Goal: Task Accomplishment & Management: Manage account settings

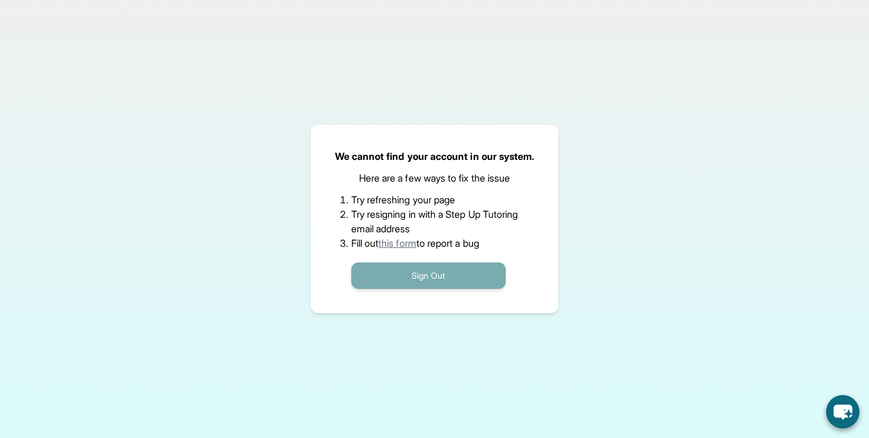
click at [427, 276] on button "Sign Out" at bounding box center [428, 275] width 154 height 27
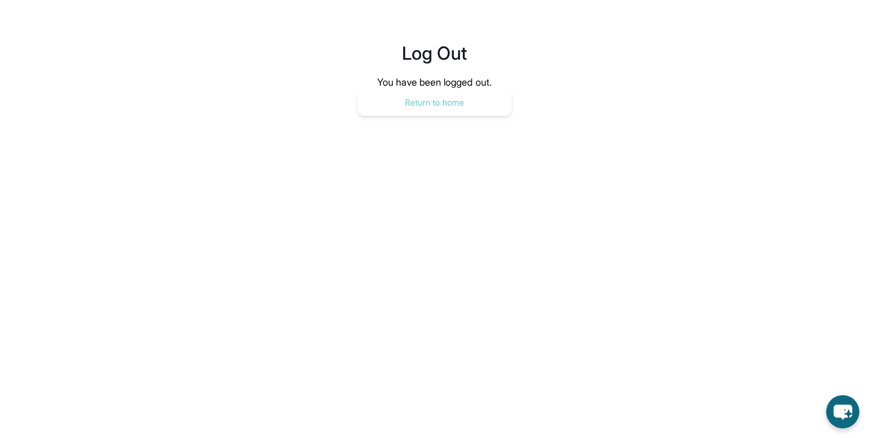
click at [432, 92] on button "Return to home" at bounding box center [434, 102] width 154 height 27
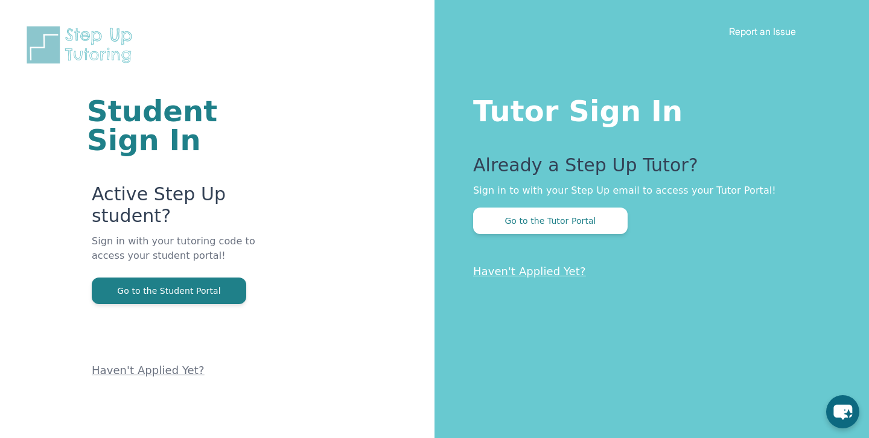
click at [562, 223] on button "Go to the Tutor Portal" at bounding box center [550, 221] width 154 height 27
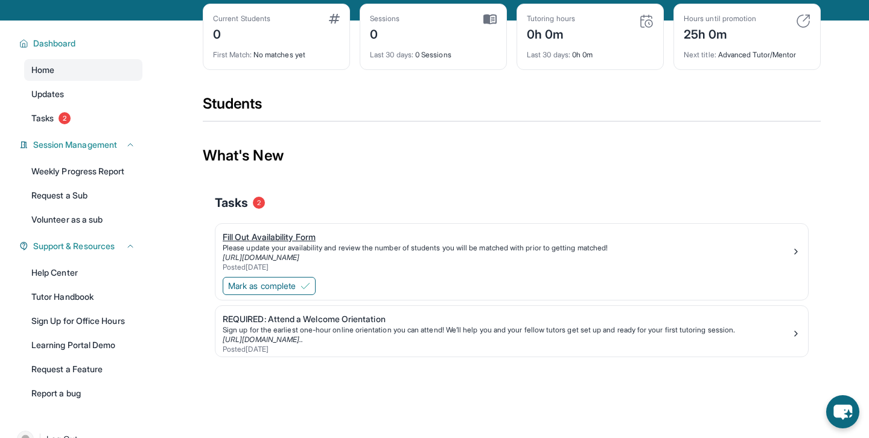
scroll to position [67, 0]
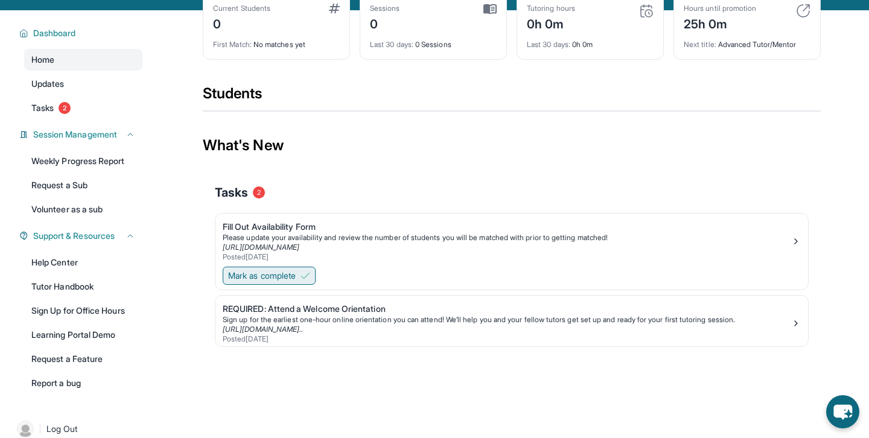
click at [282, 276] on span "Mark as complete" at bounding box center [262, 276] width 68 height 12
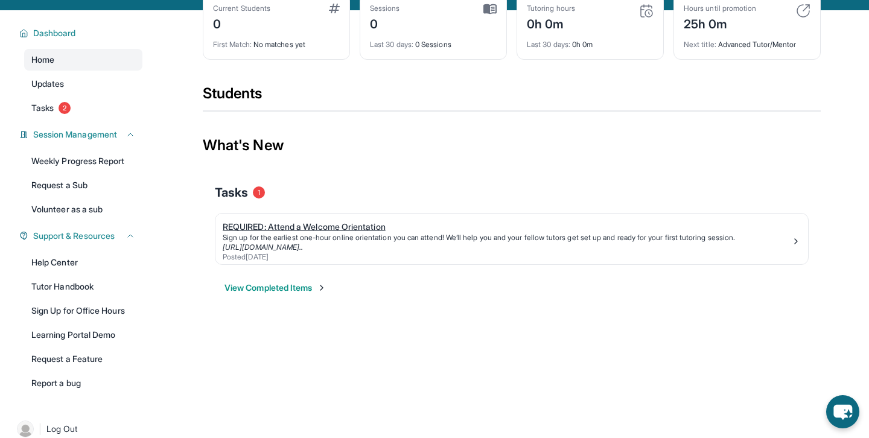
click at [316, 223] on div "REQUIRED: Attend a Welcome Orientation" at bounding box center [507, 227] width 568 height 12
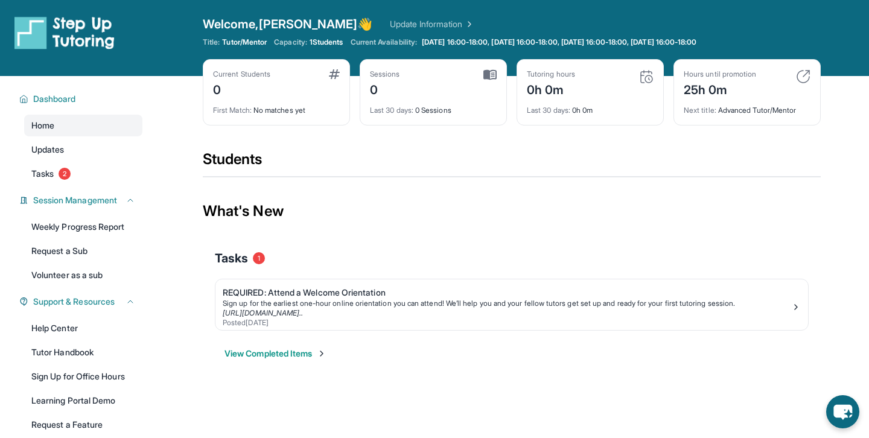
scroll to position [0, 0]
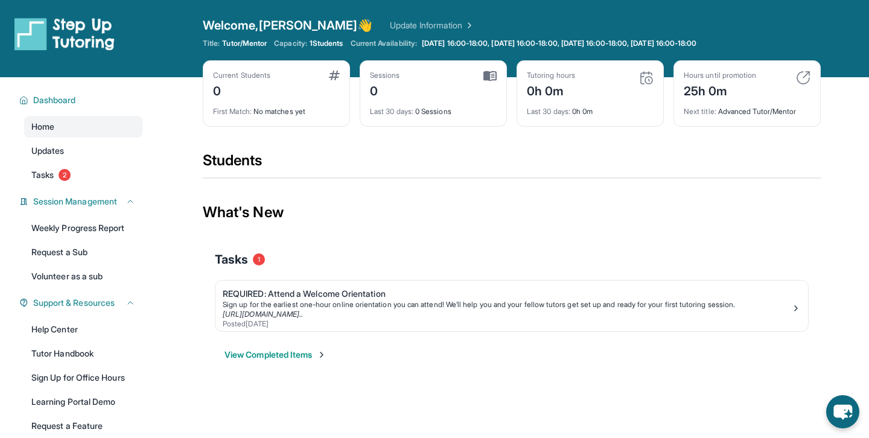
click at [277, 112] on div "First Match : No matches yet" at bounding box center [276, 108] width 127 height 17
click at [103, 170] on link "Tasks 2" at bounding box center [83, 175] width 118 height 22
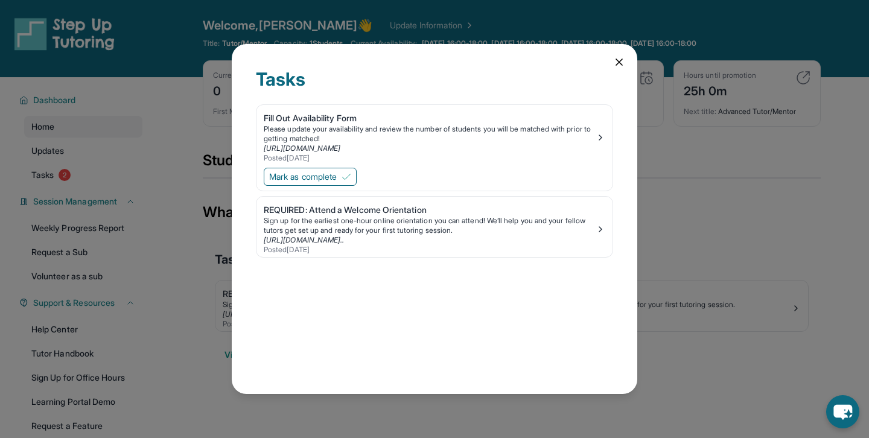
click at [620, 62] on icon at bounding box center [619, 62] width 12 height 12
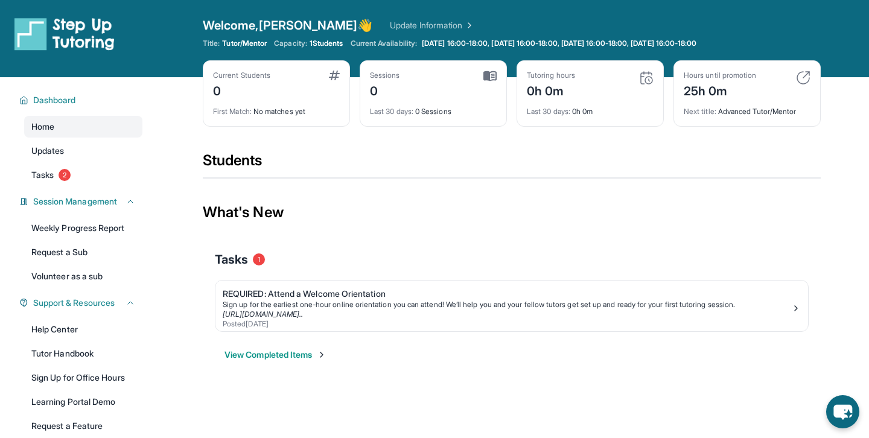
click at [220, 238] on div "What's New" at bounding box center [512, 212] width 618 height 53
